Goal: Find specific page/section: Find specific page/section

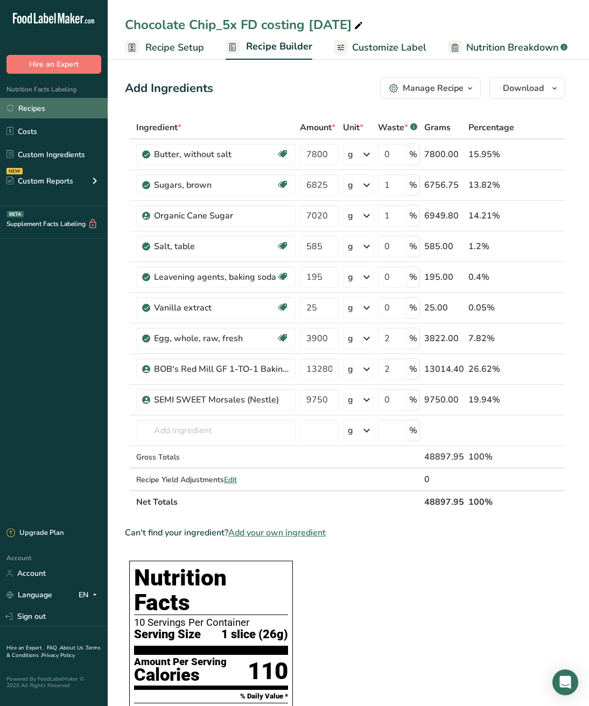
click at [33, 110] on link "Recipes" at bounding box center [54, 108] width 108 height 20
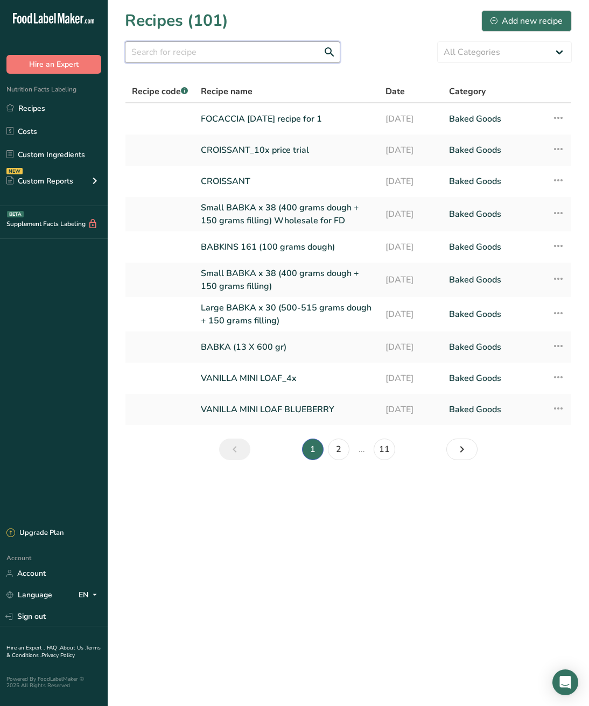
click at [233, 56] on input "text" at bounding box center [232, 52] width 215 height 22
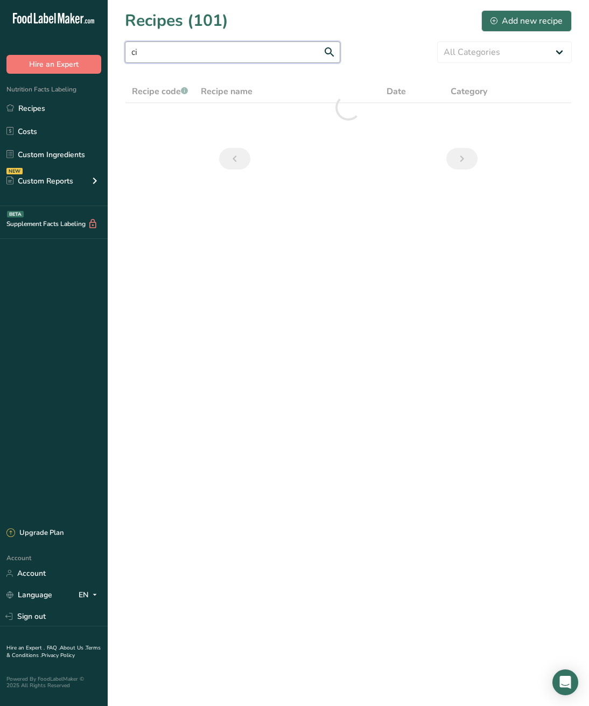
type input "c"
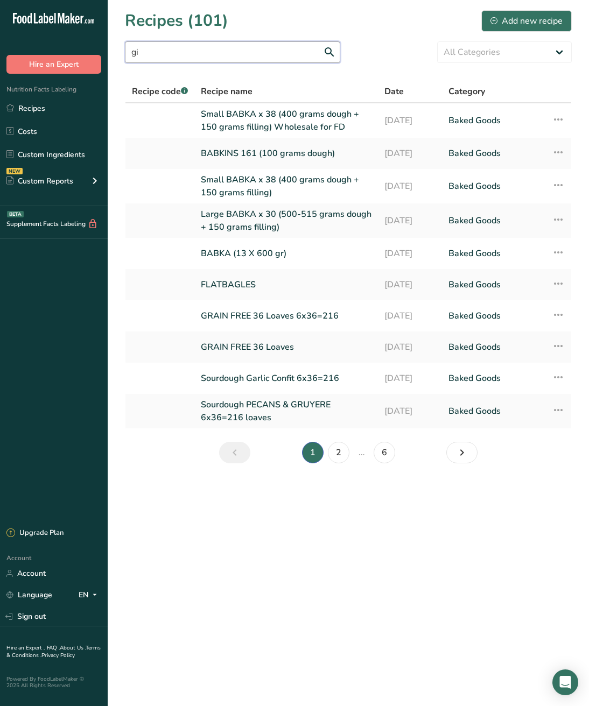
type input "g"
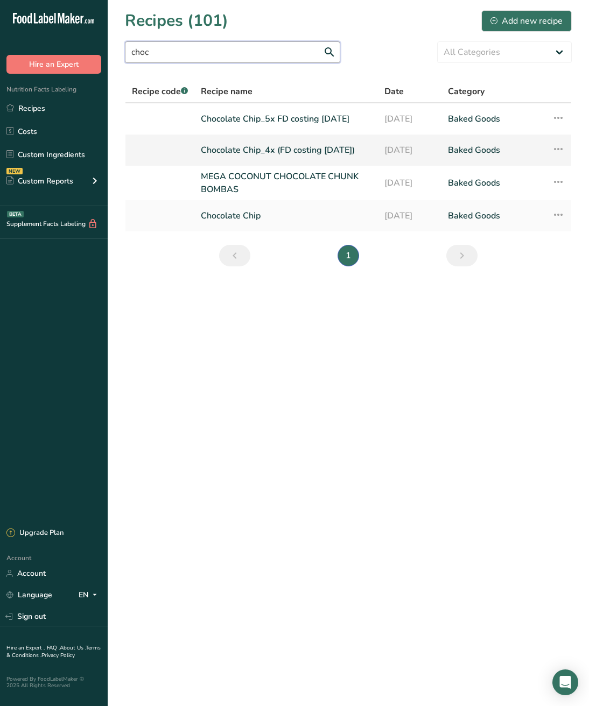
type input "choc"
click at [276, 150] on link "Chocolate Chip_4x (FD costing [DATE])" at bounding box center [286, 150] width 171 height 23
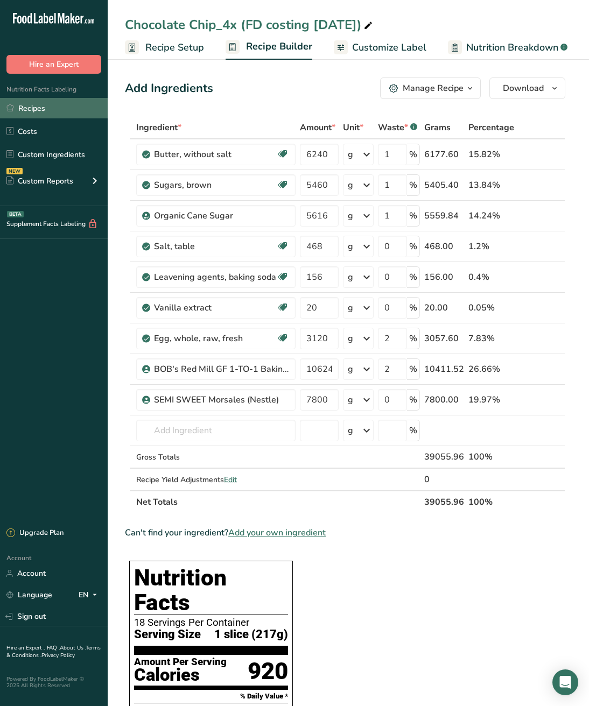
click at [33, 100] on link "Recipes" at bounding box center [54, 108] width 108 height 20
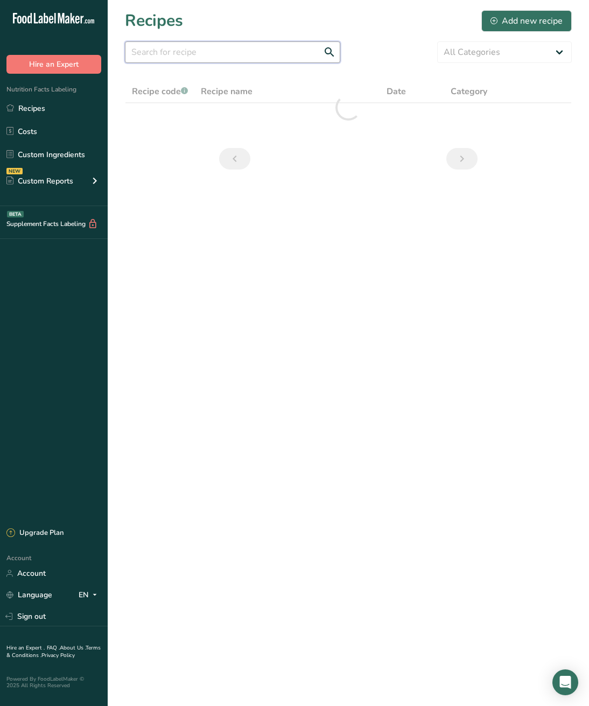
click at [209, 51] on input "text" at bounding box center [232, 52] width 215 height 22
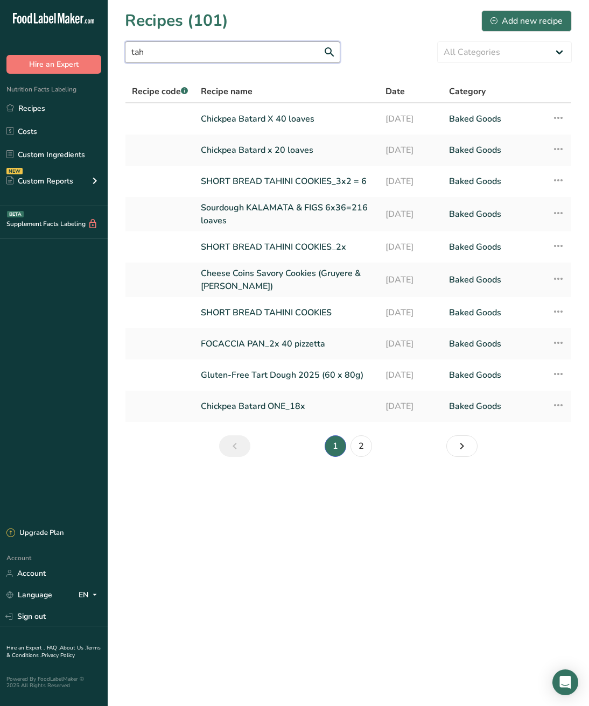
drag, startPoint x: 177, startPoint y: 48, endPoint x: 85, endPoint y: 29, distance: 94.7
click at [85, 29] on div ".a-20{fill:#fff;} Hire an Expert Nutrition Facts Labeling Recipes Costs Custom …" at bounding box center [294, 353] width 589 height 706
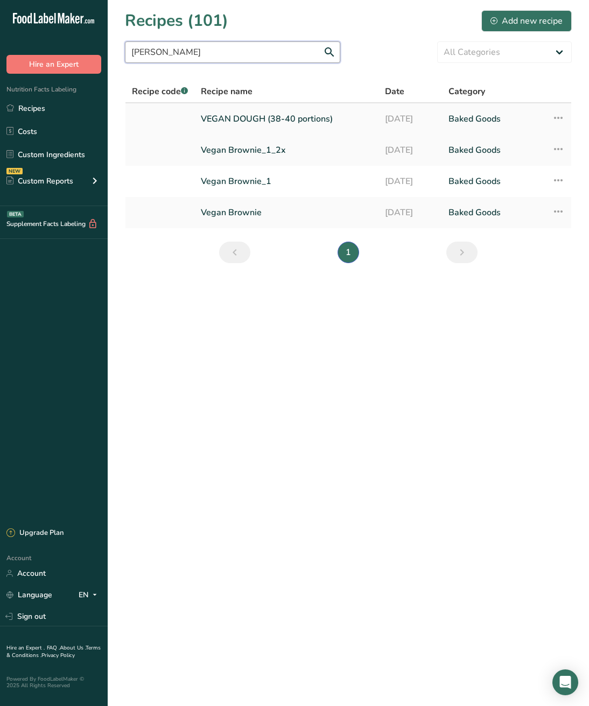
type input "[PERSON_NAME]"
click at [265, 122] on link "VEGAN DOUGH (38-40 portions)" at bounding box center [286, 119] width 171 height 23
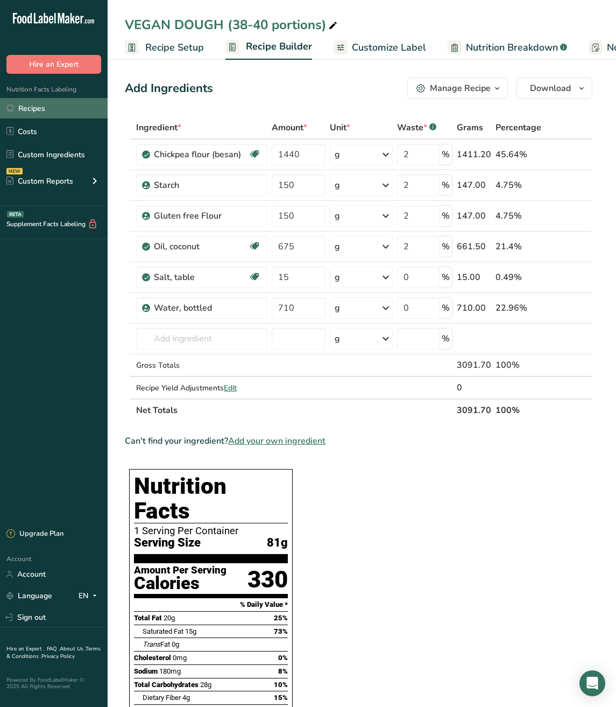
drag, startPoint x: 35, startPoint y: 112, endPoint x: 97, endPoint y: 104, distance: 63.0
click at [35, 112] on link "Recipes" at bounding box center [54, 108] width 108 height 20
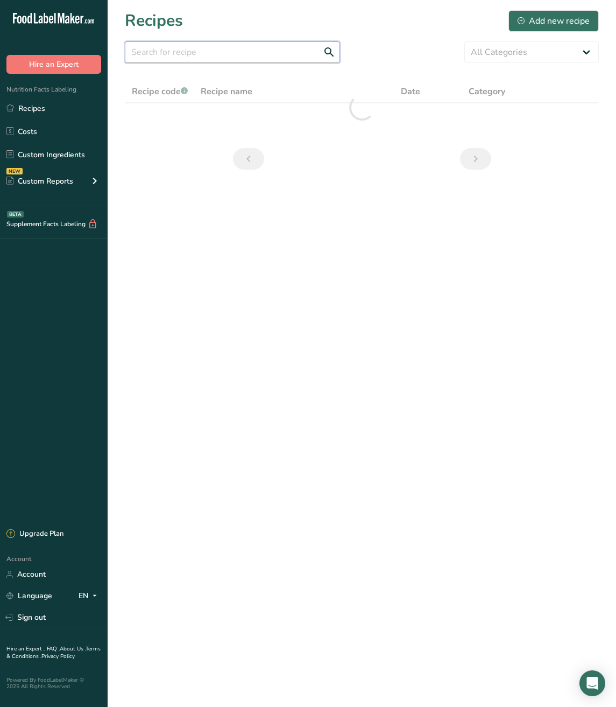
click at [256, 46] on input "text" at bounding box center [232, 52] width 215 height 22
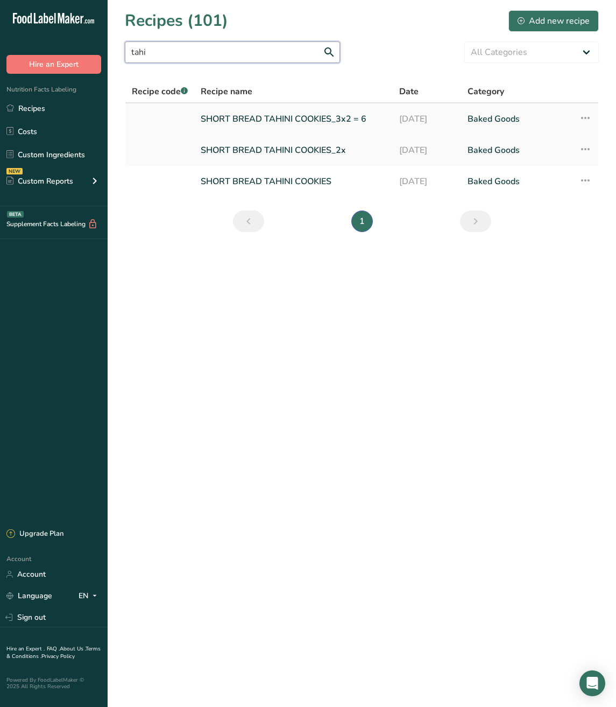
type input "tahi"
drag, startPoint x: 304, startPoint y: 123, endPoint x: 313, endPoint y: 134, distance: 14.1
click at [304, 123] on link "SHORT BREAD TAHINI COOKIES_3x2 = 6" at bounding box center [294, 119] width 186 height 23
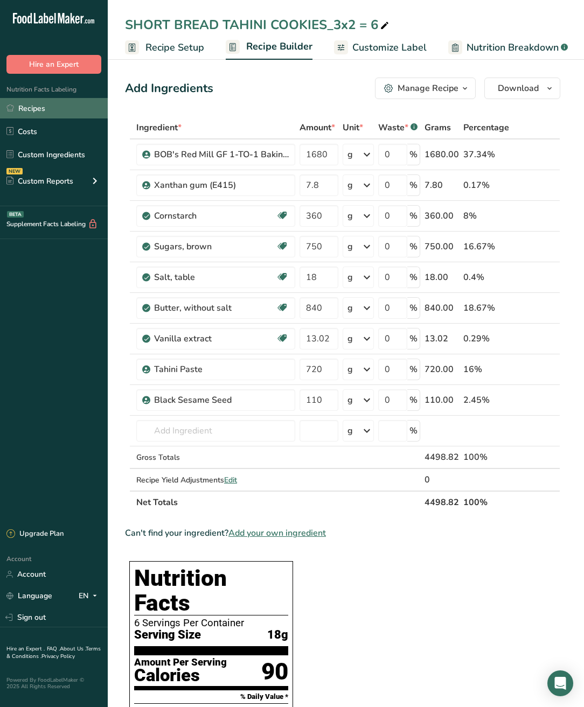
drag, startPoint x: 51, startPoint y: 107, endPoint x: 101, endPoint y: 116, distance: 50.9
click at [51, 107] on link "Recipes" at bounding box center [54, 108] width 108 height 20
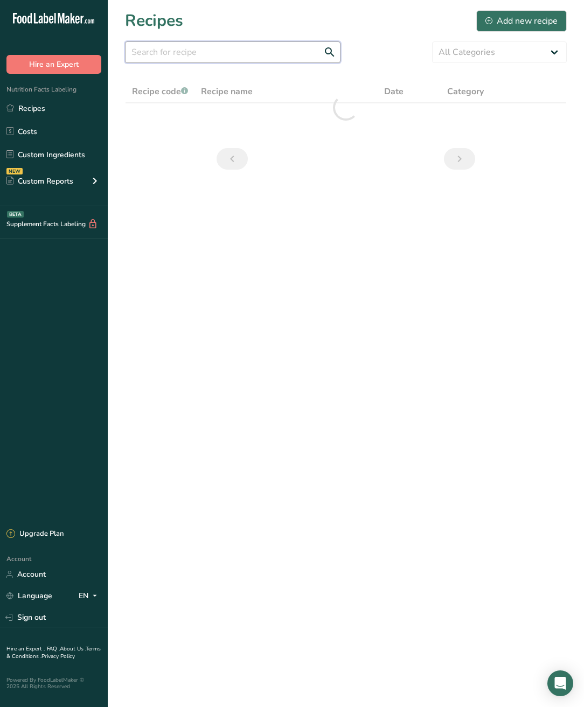
click at [206, 47] on input "text" at bounding box center [232, 52] width 215 height 22
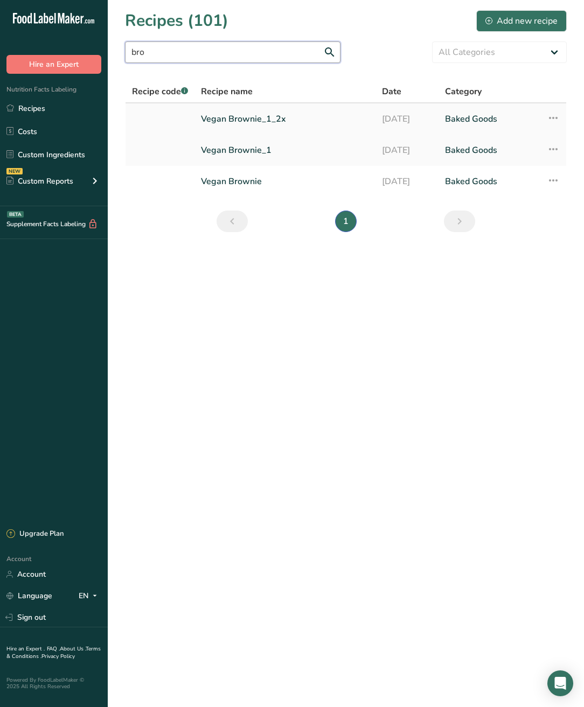
type input "bro"
click at [244, 116] on link "Vegan Brownie_1_2x" at bounding box center [285, 119] width 168 height 23
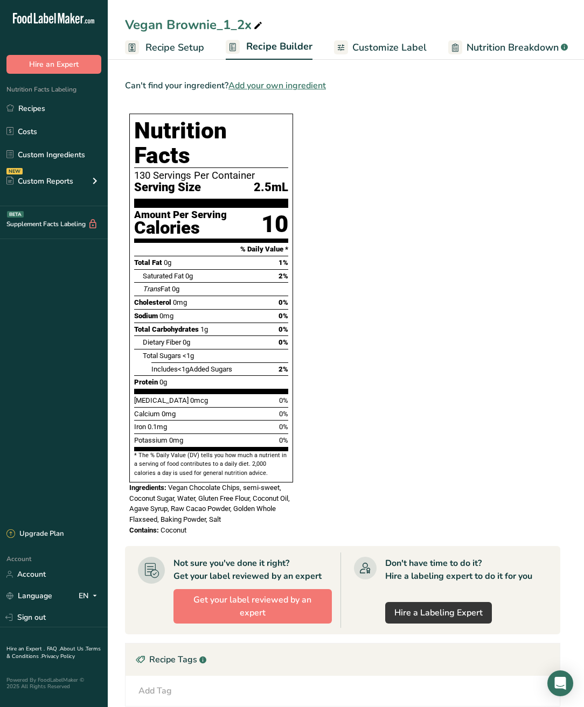
scroll to position [427, 0]
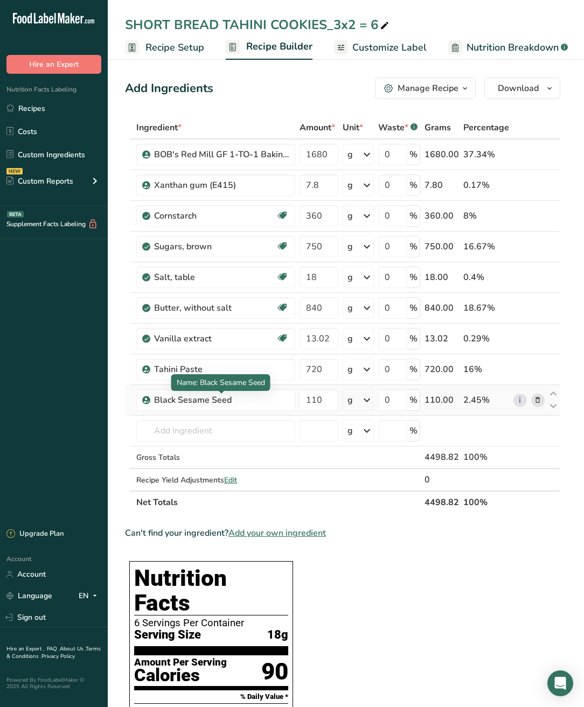
scroll to position [2, 0]
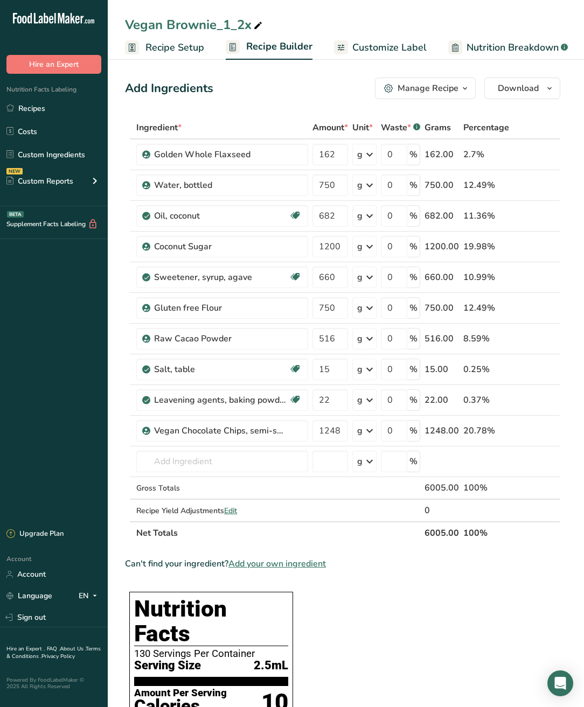
drag, startPoint x: 34, startPoint y: 109, endPoint x: 139, endPoint y: 95, distance: 106.4
click at [34, 109] on link "Recipes" at bounding box center [54, 108] width 108 height 20
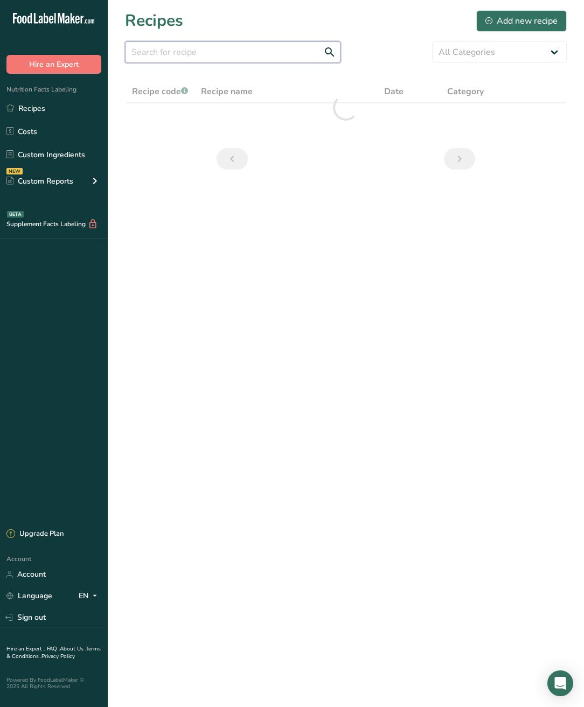
click at [203, 55] on input "text" at bounding box center [232, 52] width 215 height 22
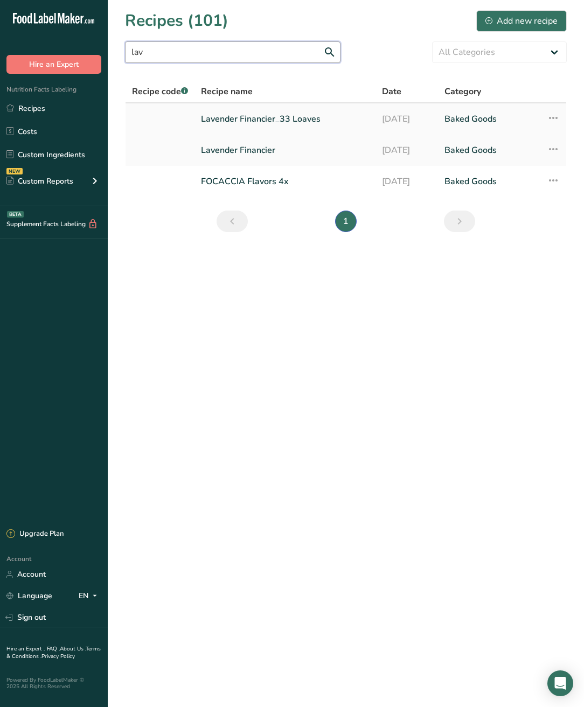
type input "lav"
drag, startPoint x: 254, startPoint y: 127, endPoint x: 271, endPoint y: 132, distance: 18.2
click at [254, 127] on link "Lavender Financier_33 Loaves" at bounding box center [285, 119] width 168 height 23
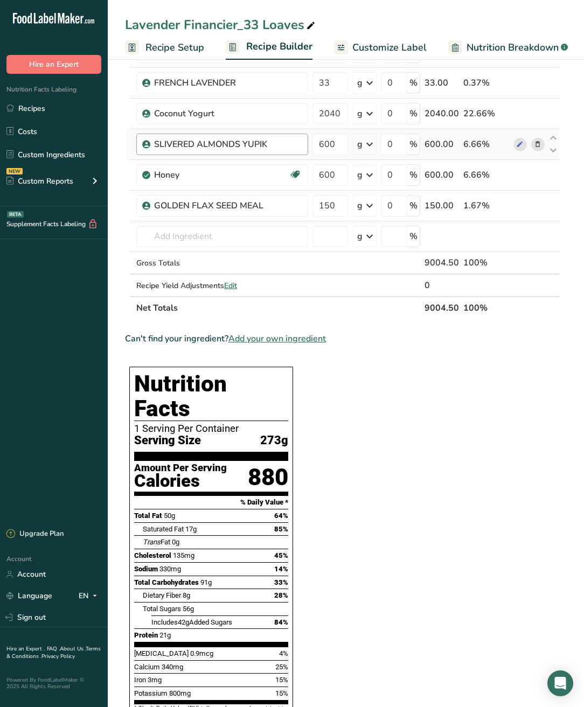
scroll to position [317, 0]
